Goal: Find specific page/section: Find specific page/section

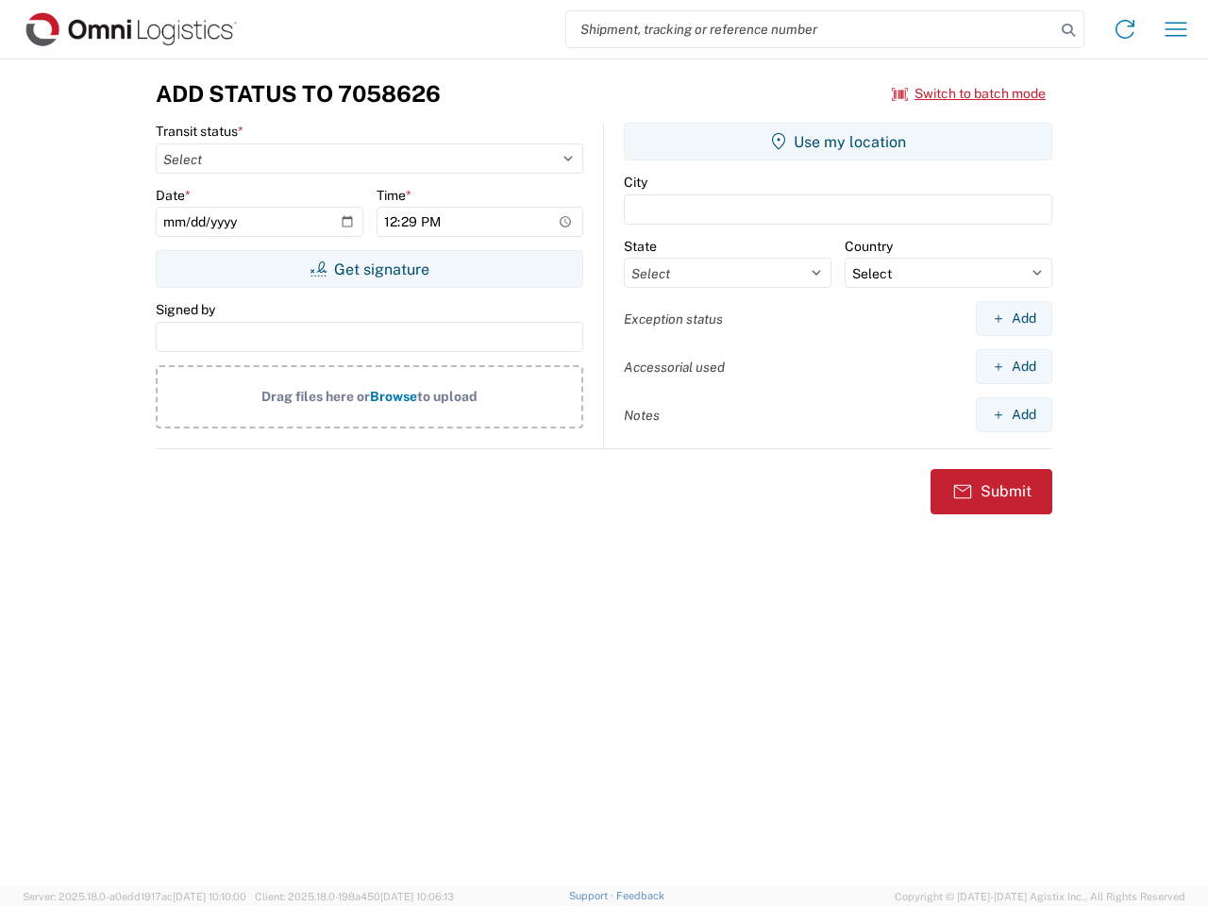
click at [811, 29] on input "search" at bounding box center [810, 29] width 489 height 36
click at [1069, 30] on icon at bounding box center [1068, 30] width 26 height 26
click at [1125, 29] on icon at bounding box center [1125, 29] width 30 height 30
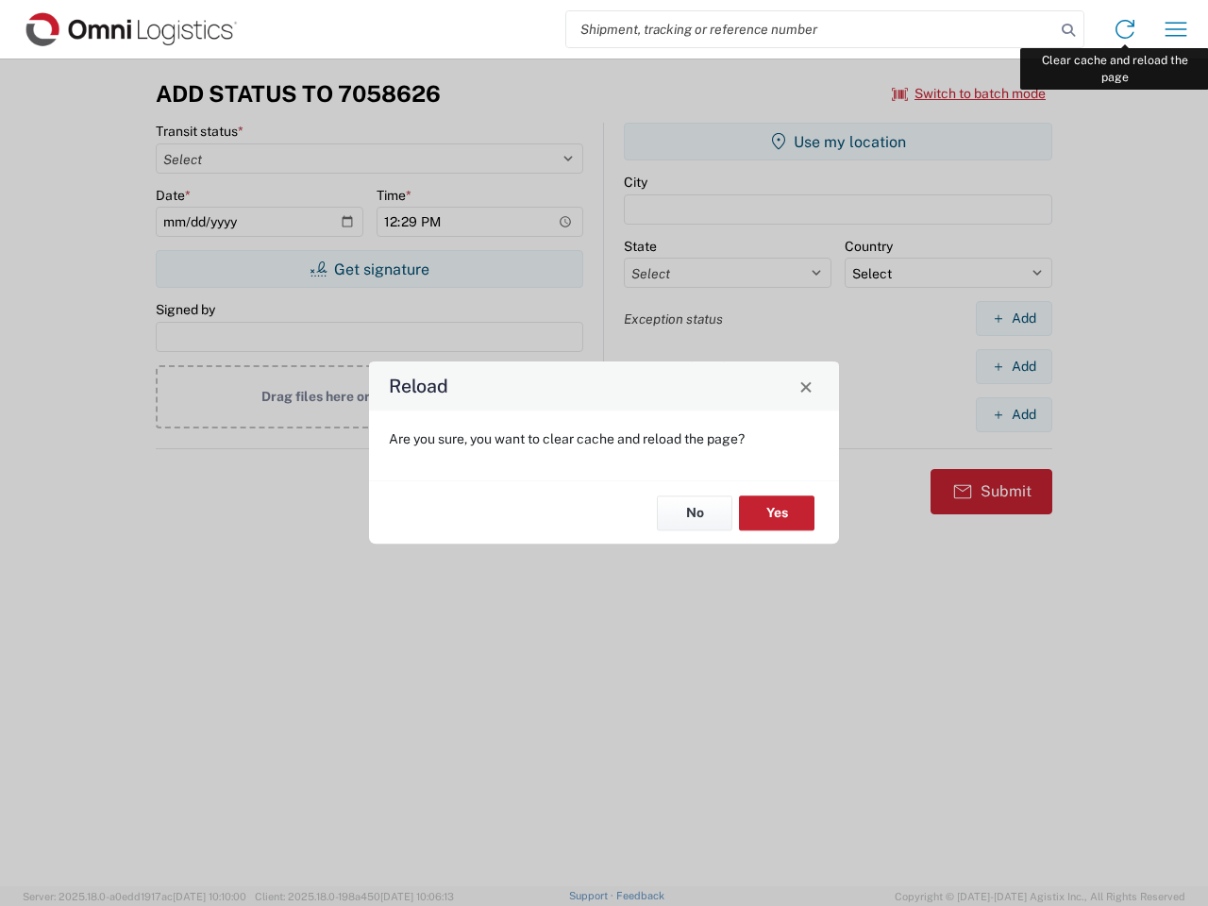
click at [1176, 29] on div "Reload Are you sure, you want to clear cache and reload the page? No Yes" at bounding box center [604, 453] width 1208 height 906
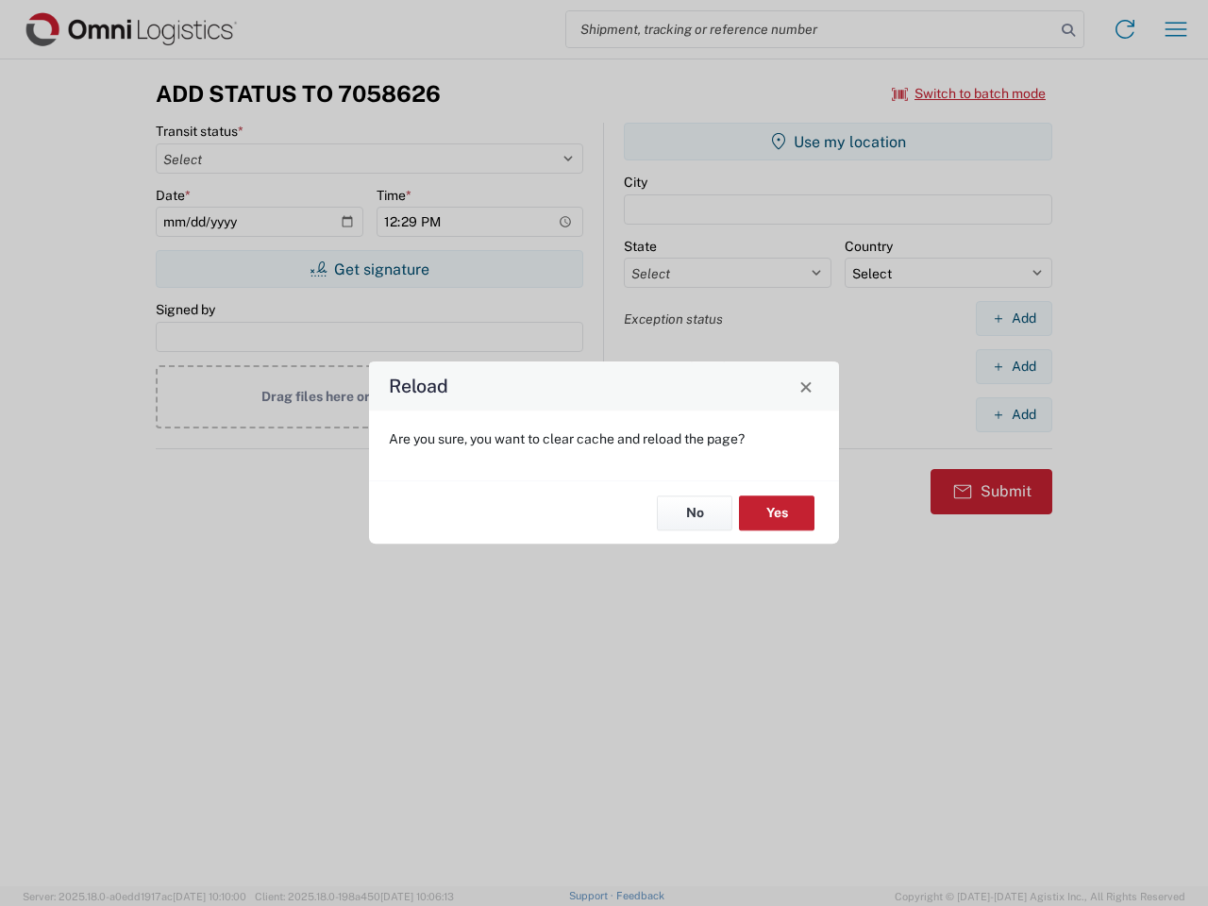
click at [969, 93] on div "Reload Are you sure, you want to clear cache and reload the page? No Yes" at bounding box center [604, 453] width 1208 height 906
click at [369, 269] on div "Reload Are you sure, you want to clear cache and reload the page? No Yes" at bounding box center [604, 453] width 1208 height 906
click at [838, 142] on div "Reload Are you sure, you want to clear cache and reload the page? No Yes" at bounding box center [604, 453] width 1208 height 906
click at [1014, 318] on div "Reload Are you sure, you want to clear cache and reload the page? No Yes" at bounding box center [604, 453] width 1208 height 906
click at [1014, 366] on div "Reload Are you sure, you want to clear cache and reload the page? No Yes" at bounding box center [604, 453] width 1208 height 906
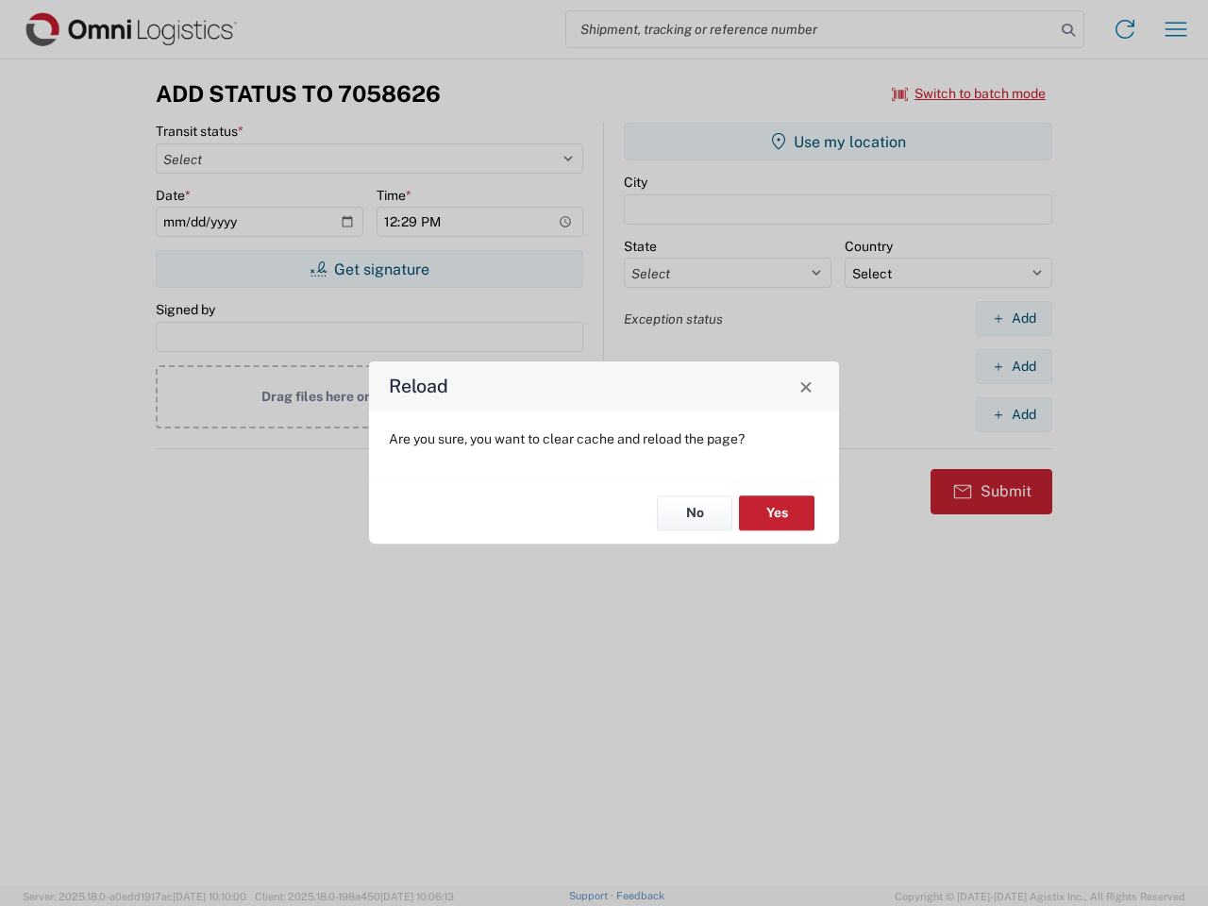
click at [1014, 414] on div "Reload Are you sure, you want to clear cache and reload the page? No Yes" at bounding box center [604, 453] width 1208 height 906
